Goal: Information Seeking & Learning: Find specific fact

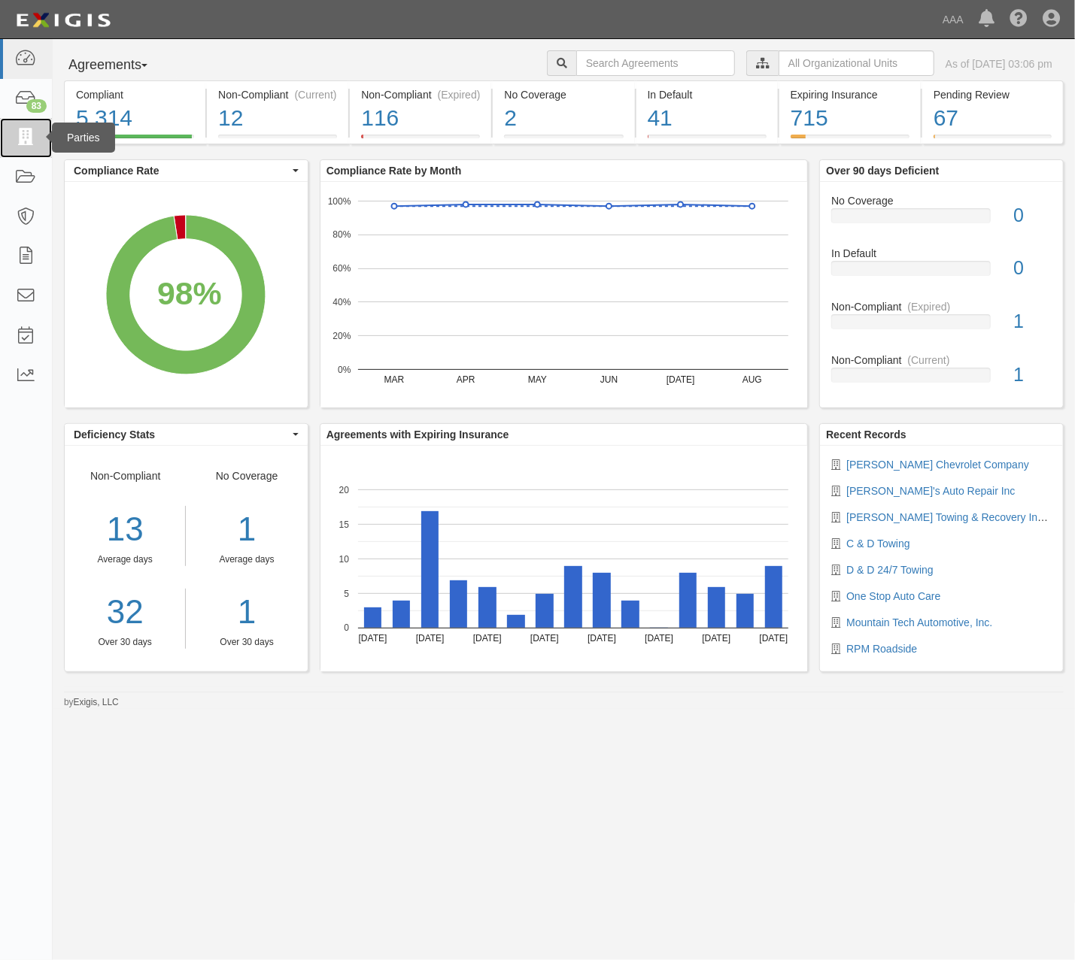
click at [35, 135] on icon at bounding box center [25, 137] width 21 height 17
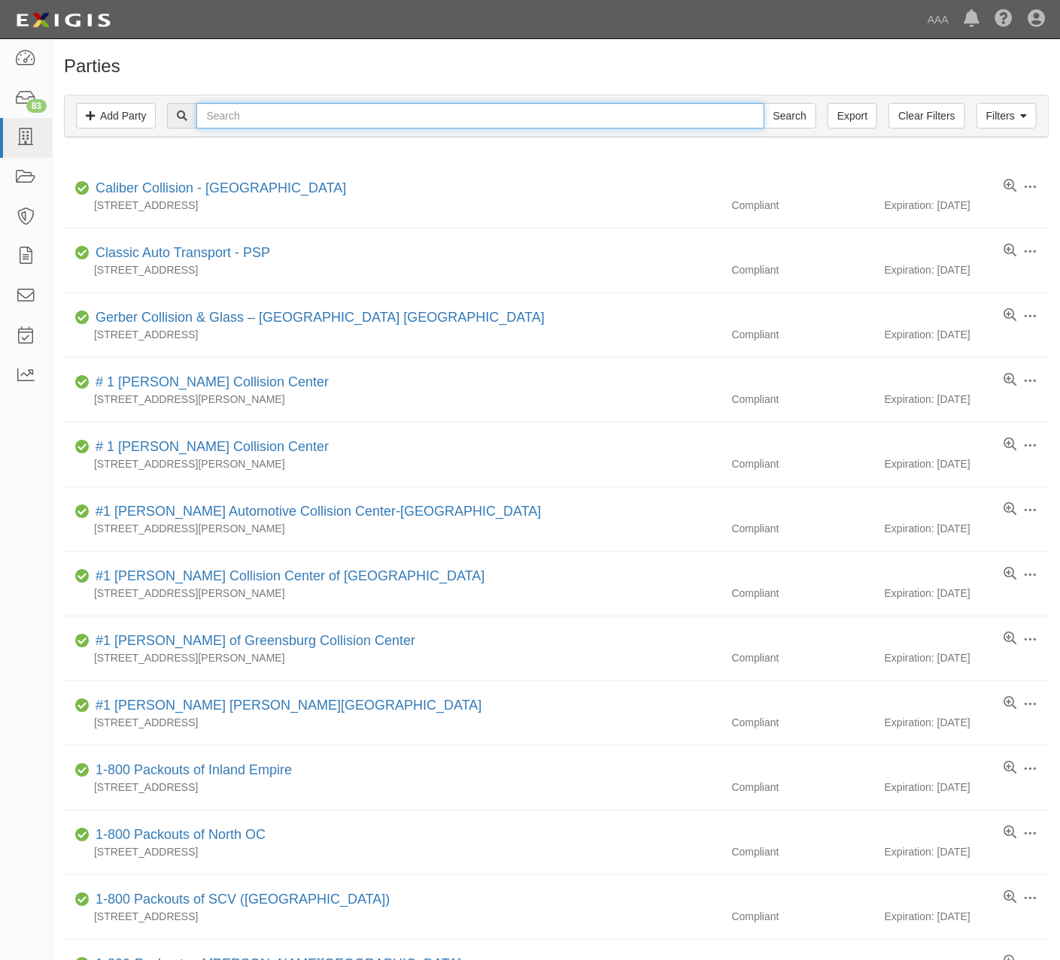
click at [316, 109] on input "text" at bounding box center [479, 116] width 567 height 26
click at [338, 119] on input "text" at bounding box center [479, 116] width 567 height 26
type input "santa fe tow"
click at [763, 103] on input "Search" at bounding box center [789, 116] width 53 height 26
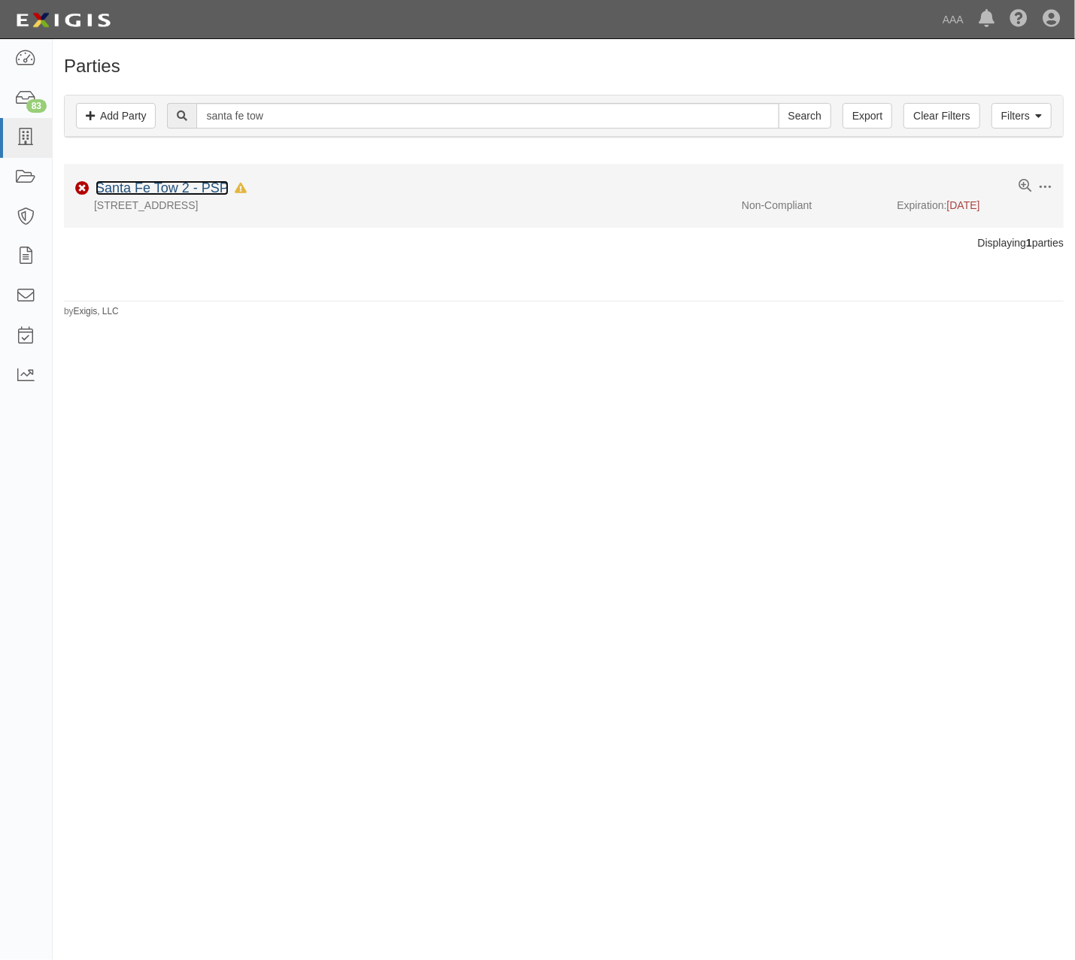
click at [168, 190] on link "Santa Fe Tow 2 - PSP" at bounding box center [162, 188] width 133 height 15
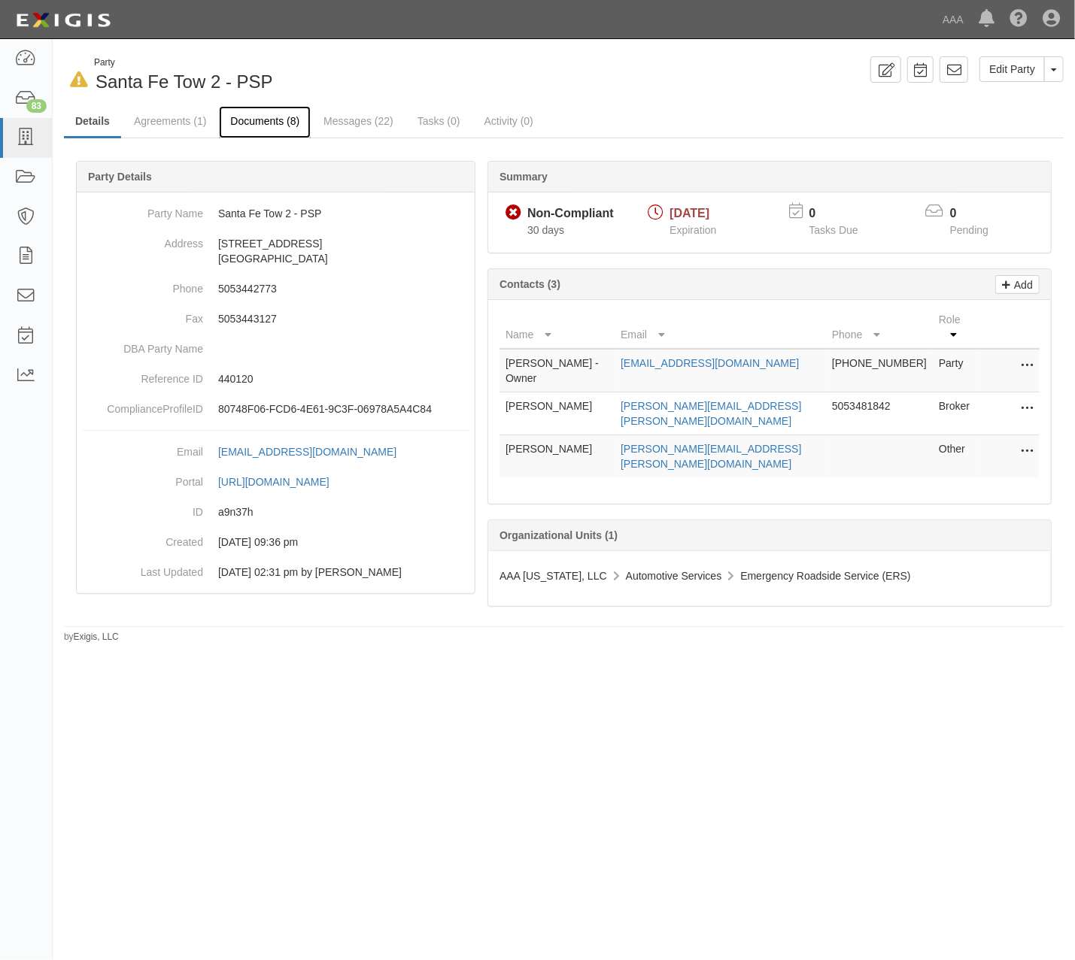
click at [250, 122] on link "Documents (8)" at bounding box center [265, 122] width 92 height 32
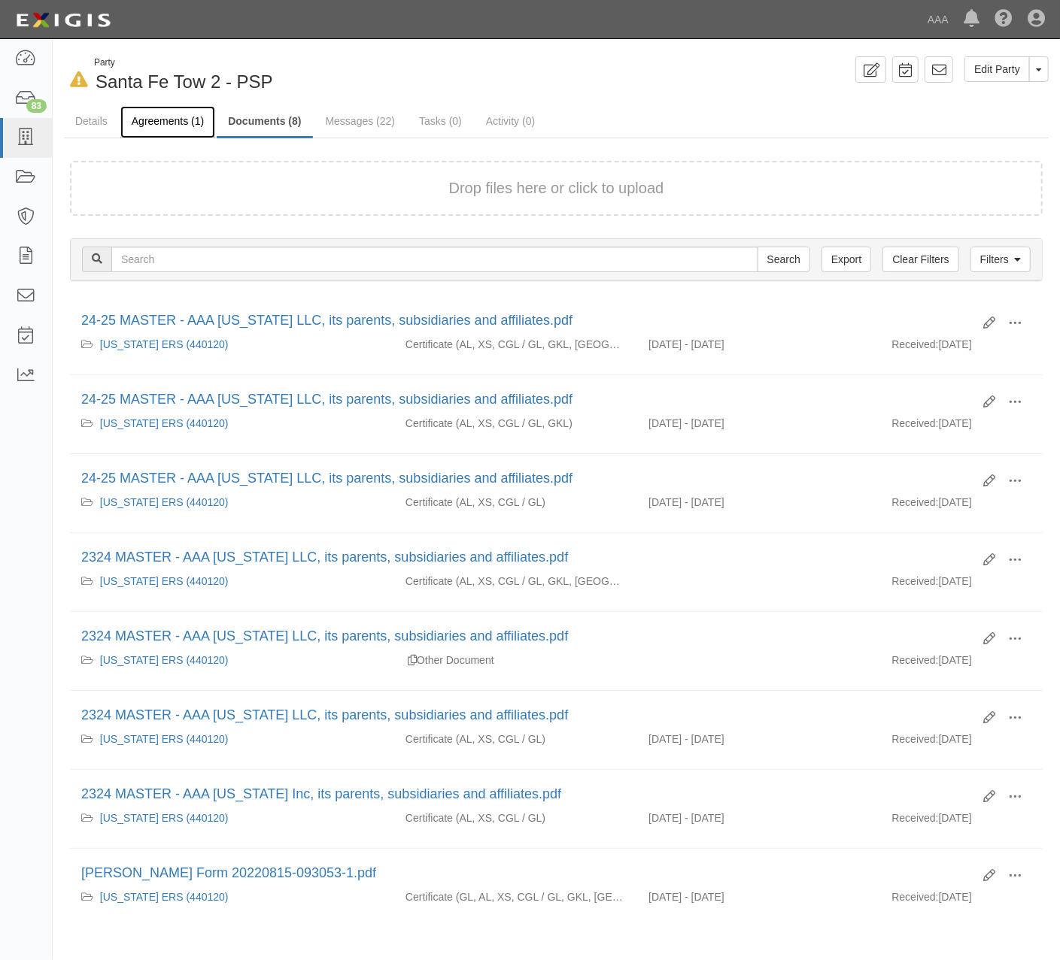
click at [151, 118] on link "Agreements (1)" at bounding box center [167, 122] width 95 height 32
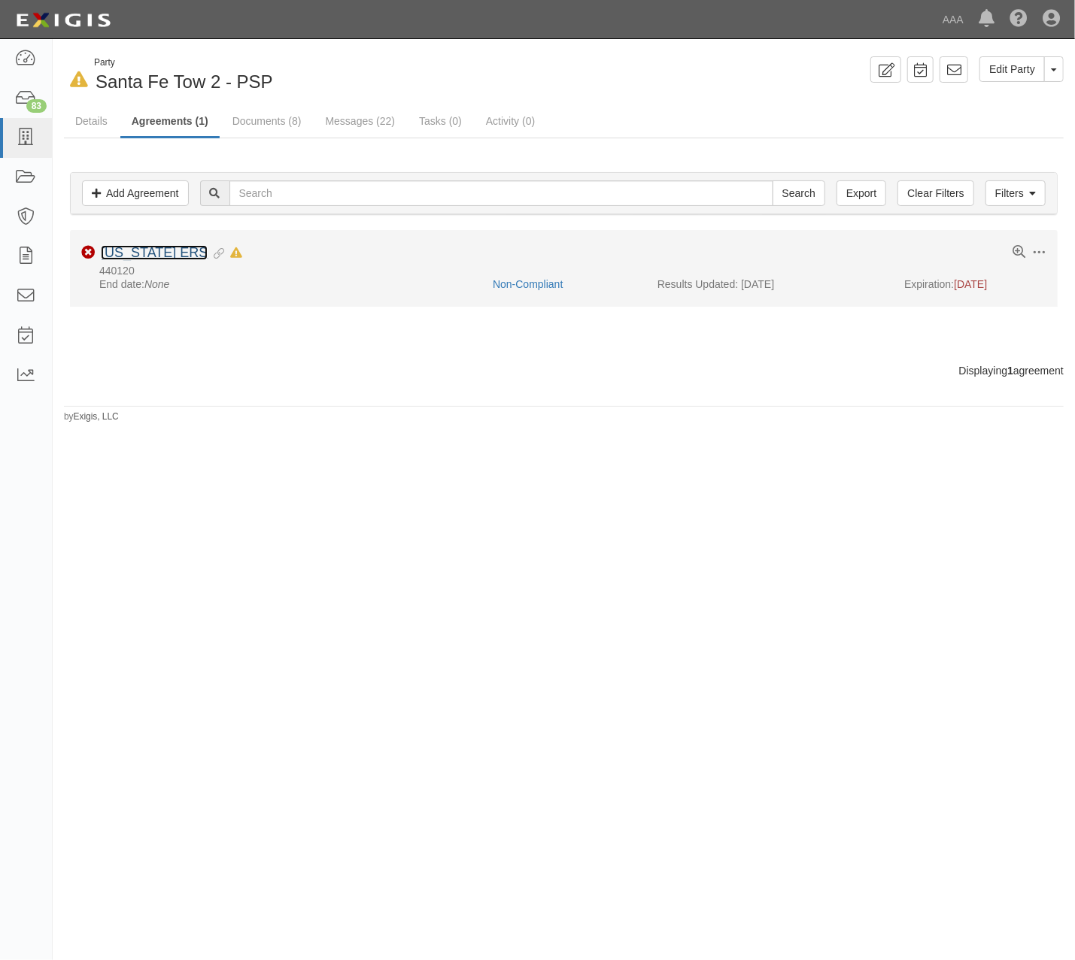
click at [196, 253] on link "New Mexico ERS" at bounding box center [154, 252] width 107 height 15
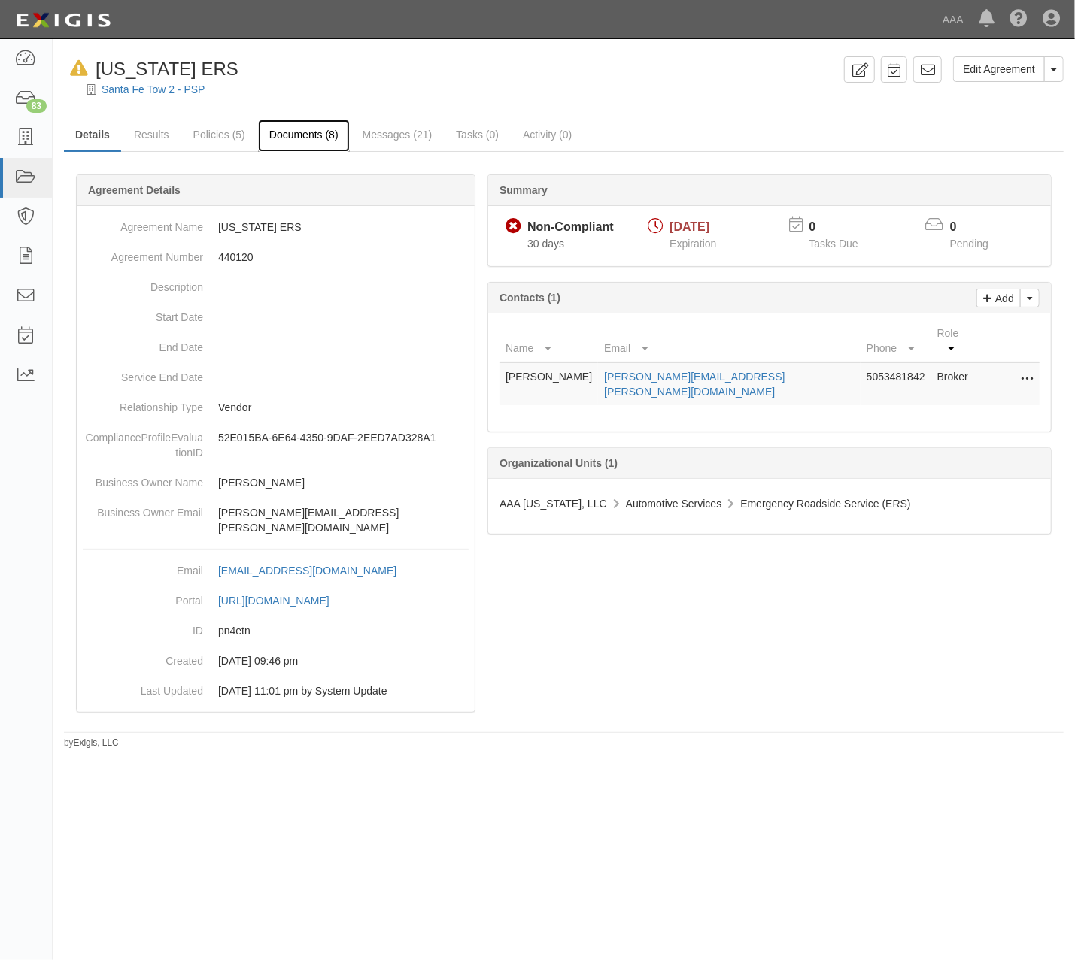
click at [293, 137] on link "Documents (8)" at bounding box center [304, 136] width 92 height 32
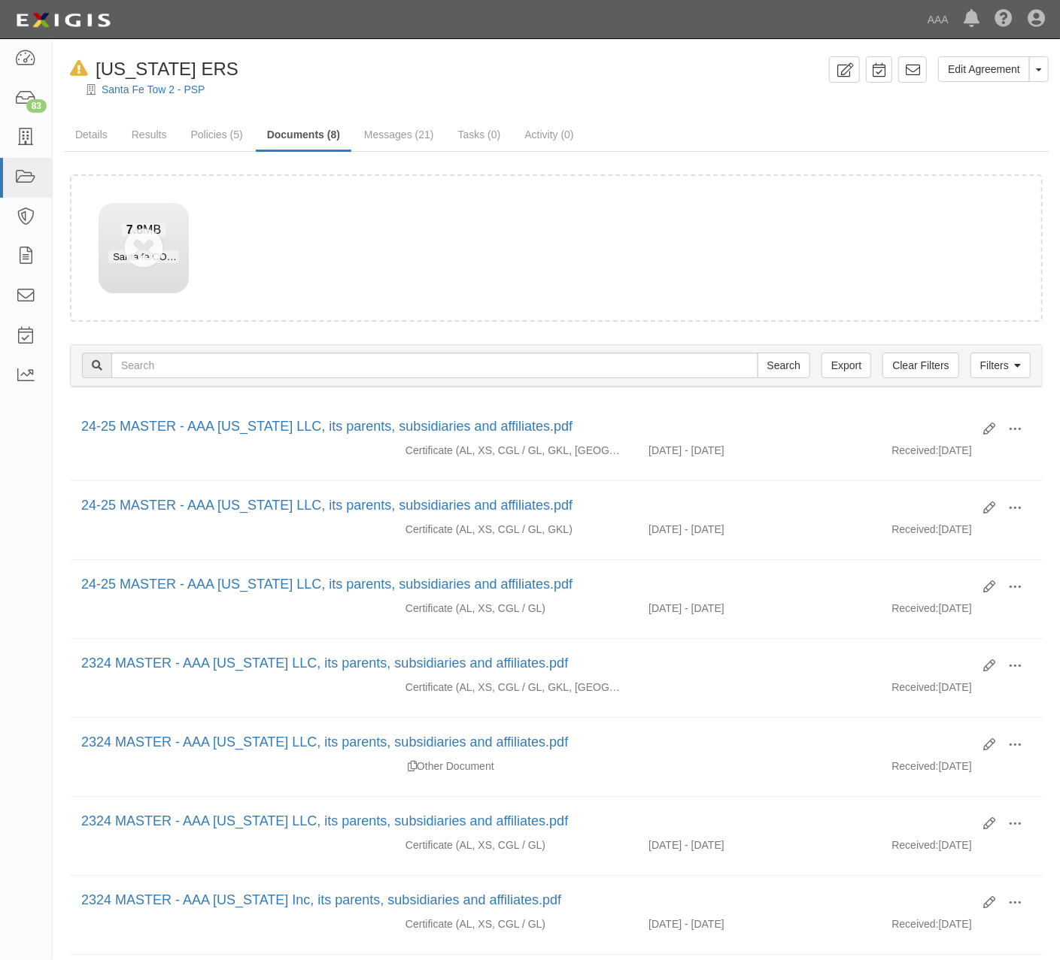
click at [347, 248] on form "Drop files here or click to upload 7.8 MB Santa fe COI.pdf Request timedout aft…" at bounding box center [556, 247] width 972 height 147
click at [405, 229] on form "Drop files here or click to upload 7.8 MB Santa fe COI.pdf Request timedout aft…" at bounding box center [556, 247] width 972 height 147
click at [158, 128] on link "Results" at bounding box center [149, 136] width 58 height 32
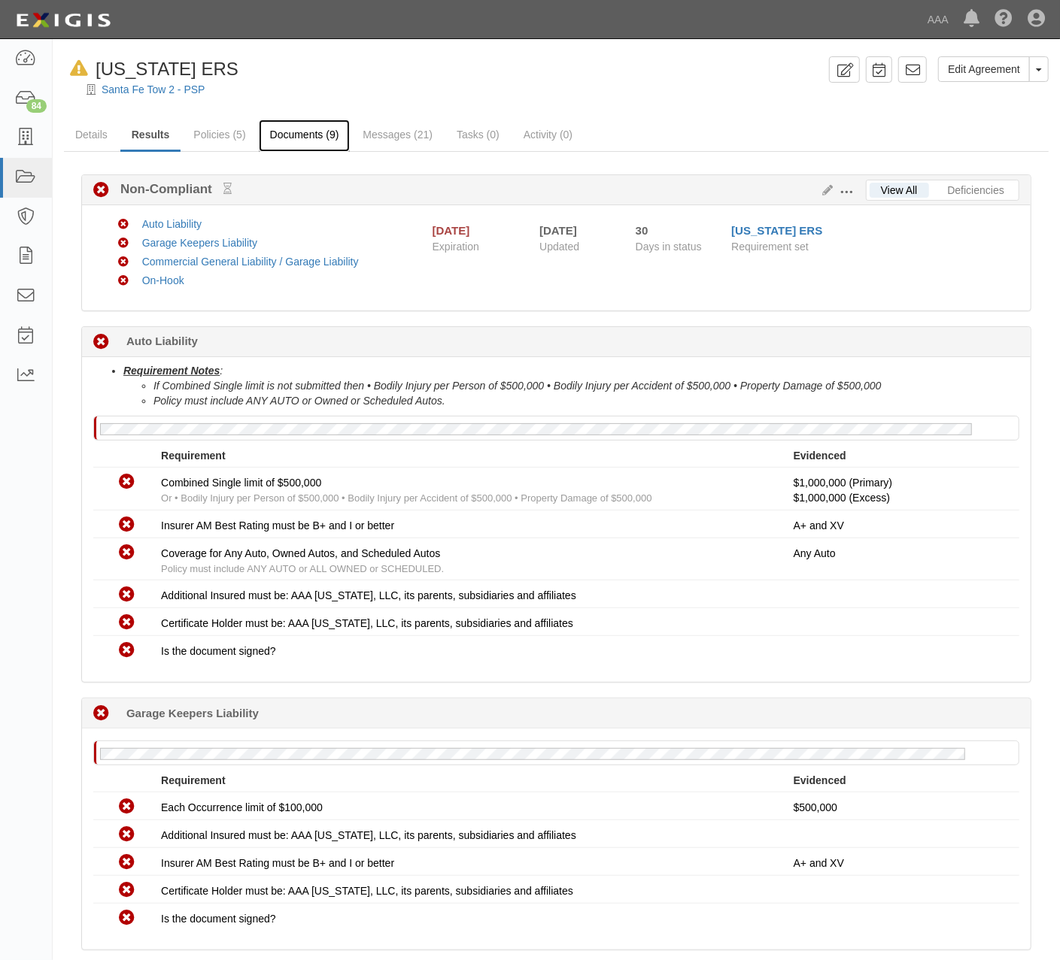
click at [326, 136] on link "Documents (9)" at bounding box center [305, 136] width 92 height 32
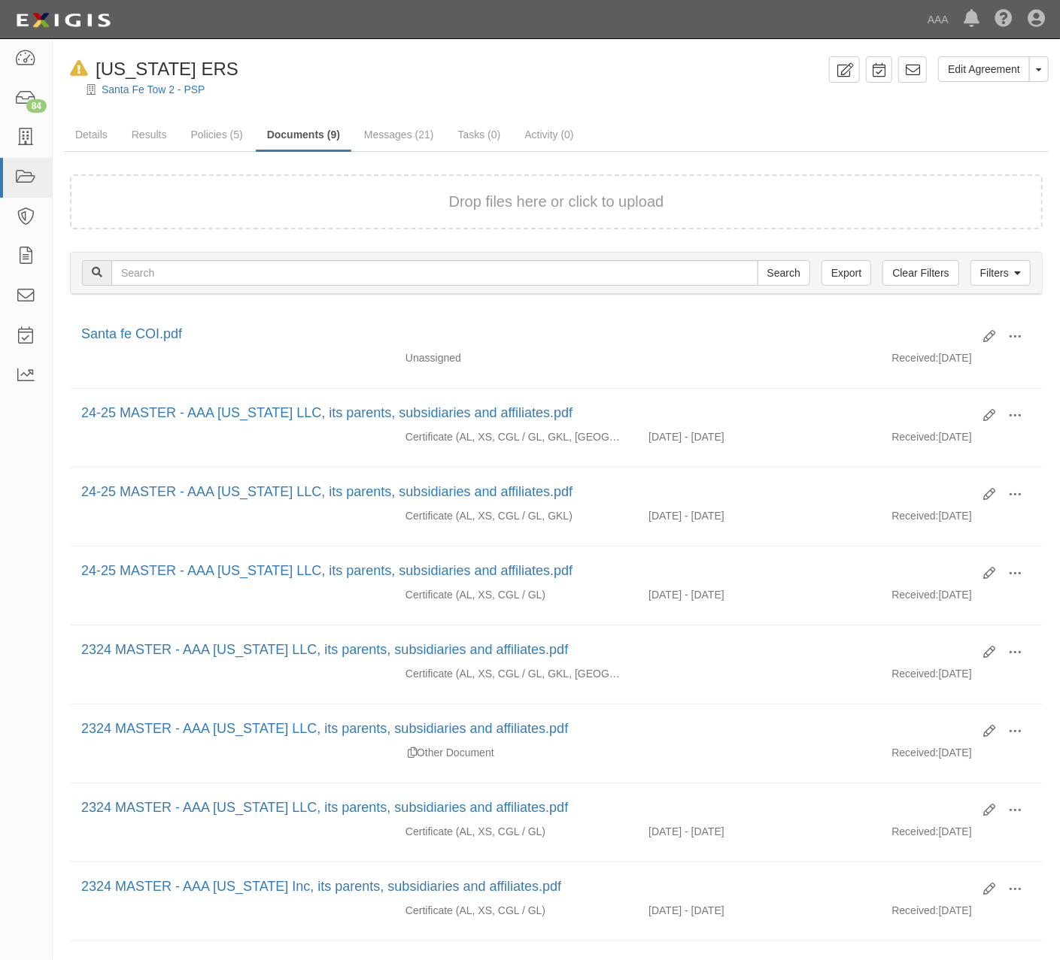
click at [451, 97] on div at bounding box center [556, 102] width 1007 height 11
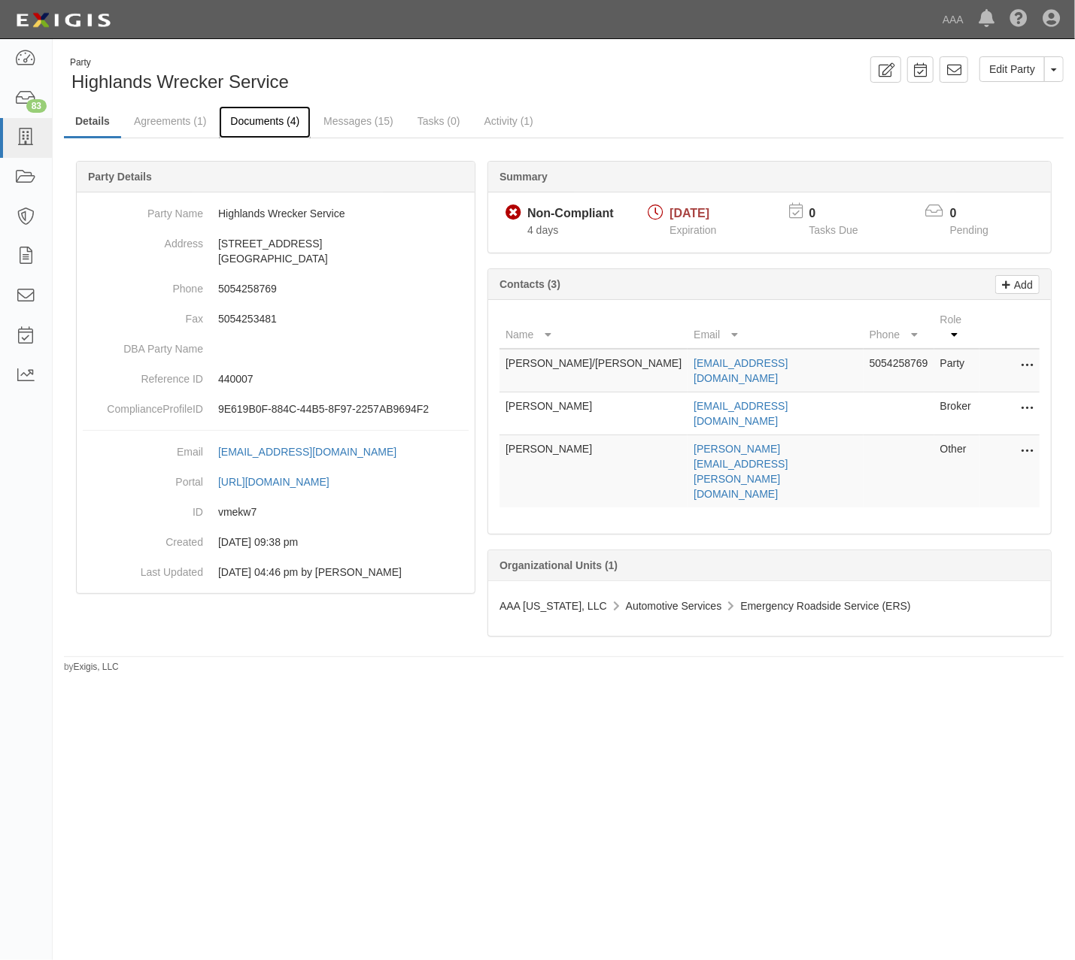
click at [250, 120] on link "Documents (4)" at bounding box center [265, 122] width 92 height 32
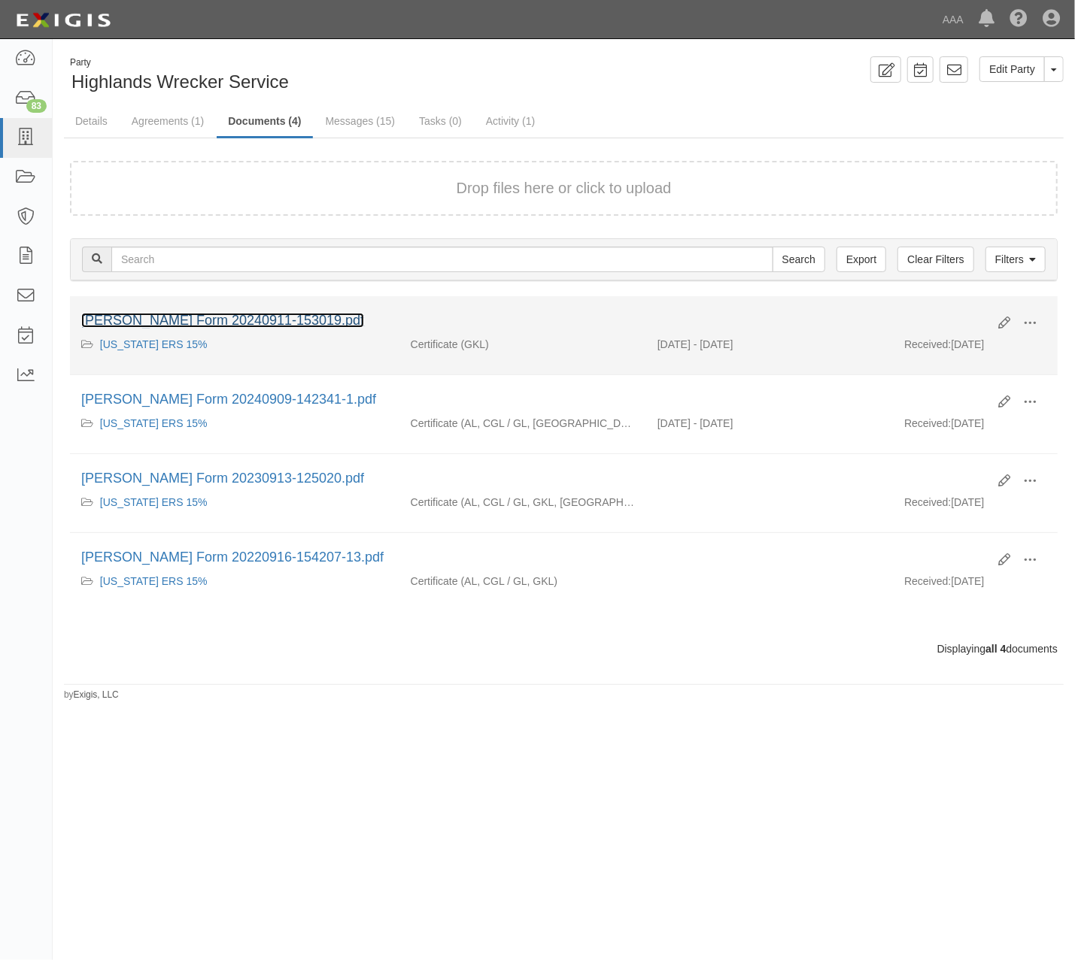
click at [280, 323] on link "[PERSON_NAME] Form 20240911-153019.pdf" at bounding box center [222, 320] width 283 height 15
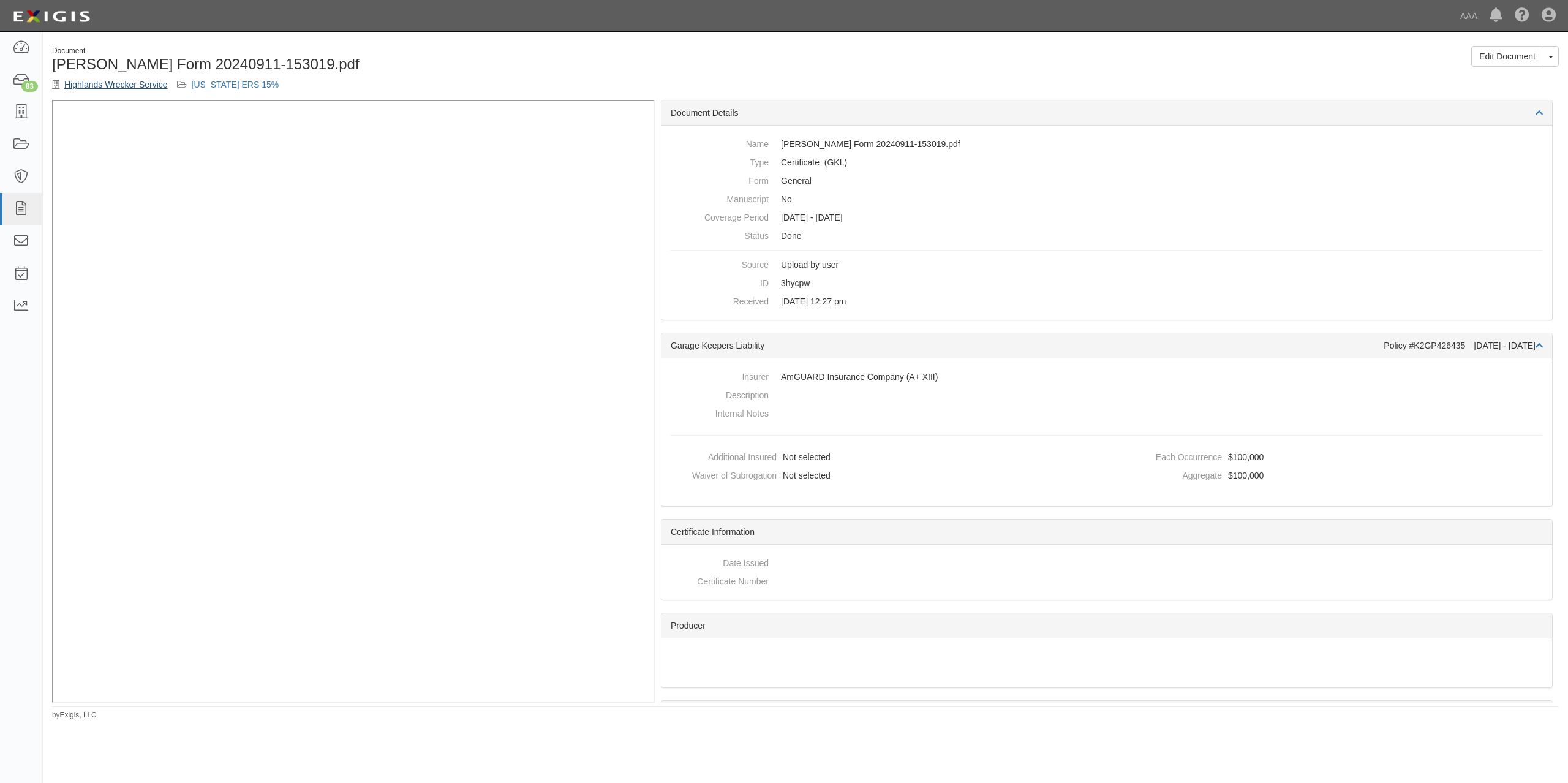
click at [158, 83] on link "Highlands Wrecker Service" at bounding box center [116, 85] width 103 height 10
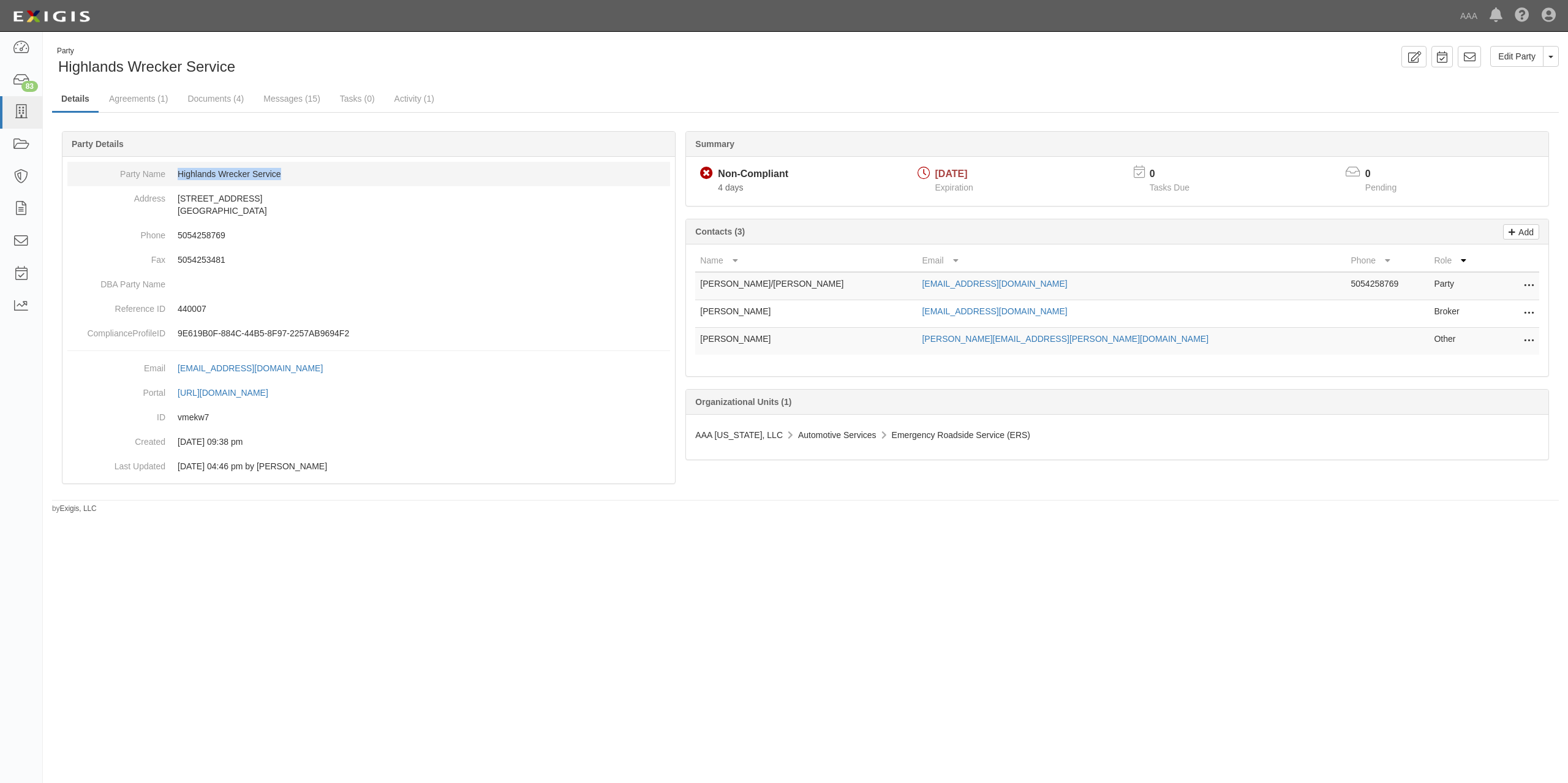
drag, startPoint x: 297, startPoint y: 172, endPoint x: 179, endPoint y: 165, distance: 118.2
click at [179, 165] on dd "Highlands Wrecker Service" at bounding box center [369, 174] width 603 height 24
copy dd "Highlands Wrecker Service"
click at [192, 311] on p "440007" at bounding box center [424, 309] width 493 height 12
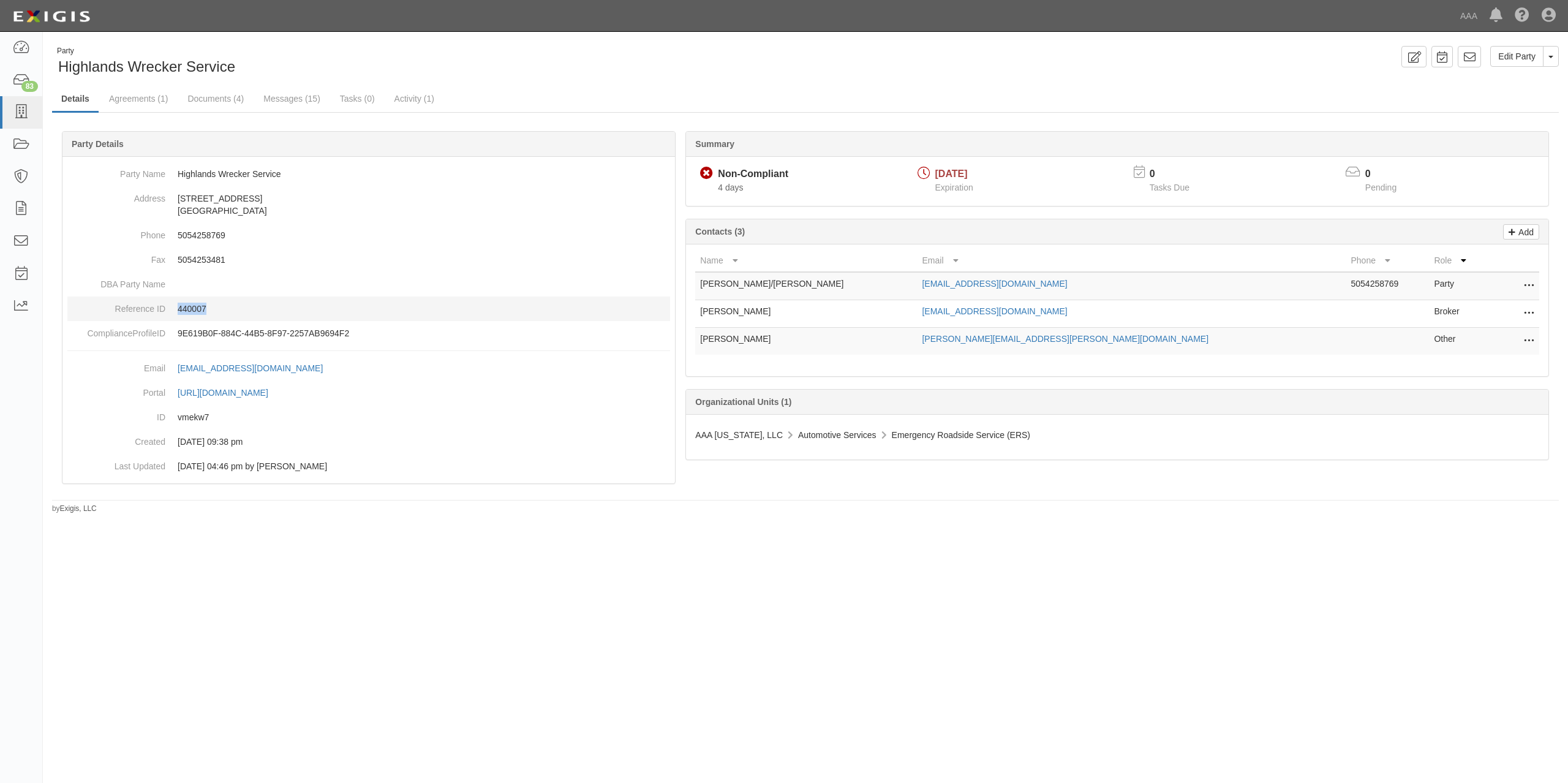
copy p "440007"
